Goal: Task Accomplishment & Management: Use online tool/utility

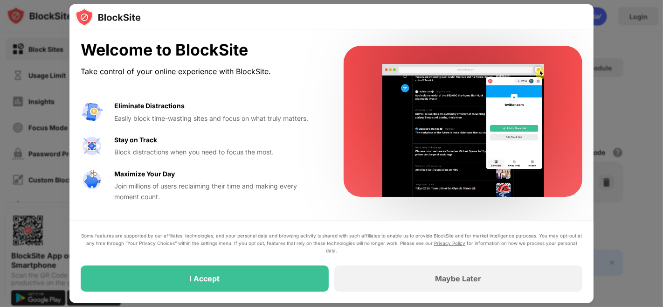
click at [37, 146] on div at bounding box center [331, 153] width 663 height 307
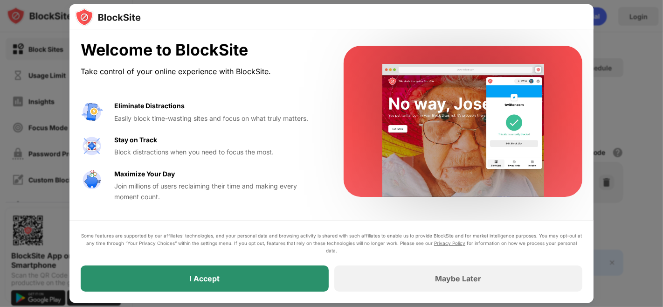
click at [249, 286] on div "I Accept" at bounding box center [205, 278] width 248 height 26
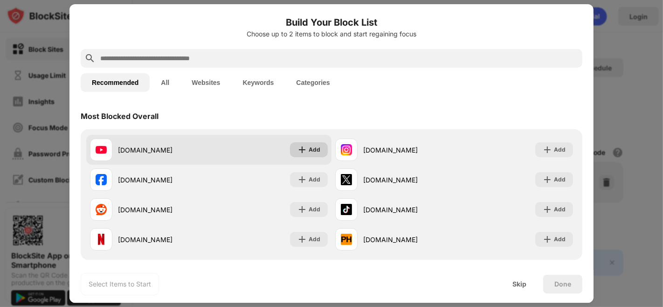
click at [309, 153] on div "Add" at bounding box center [315, 149] width 12 height 9
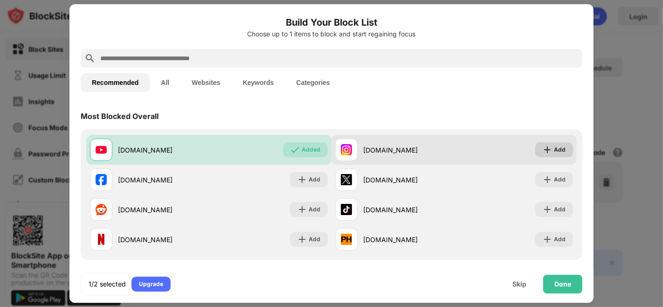
click at [543, 148] on img at bounding box center [547, 149] width 9 height 9
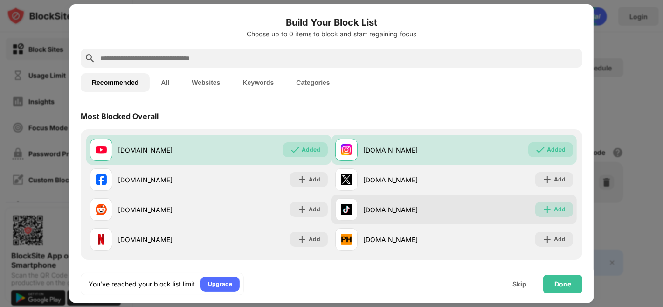
click at [559, 206] on div "Add" at bounding box center [554, 209] width 38 height 15
